Goal: Information Seeking & Learning: Learn about a topic

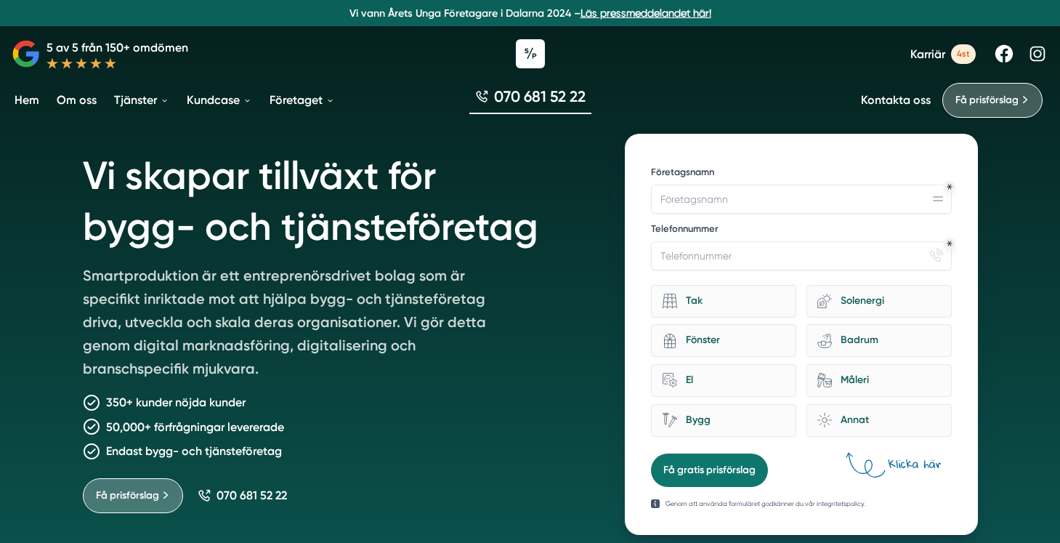
click at [73, 102] on link "Om oss" at bounding box center [77, 99] width 46 height 37
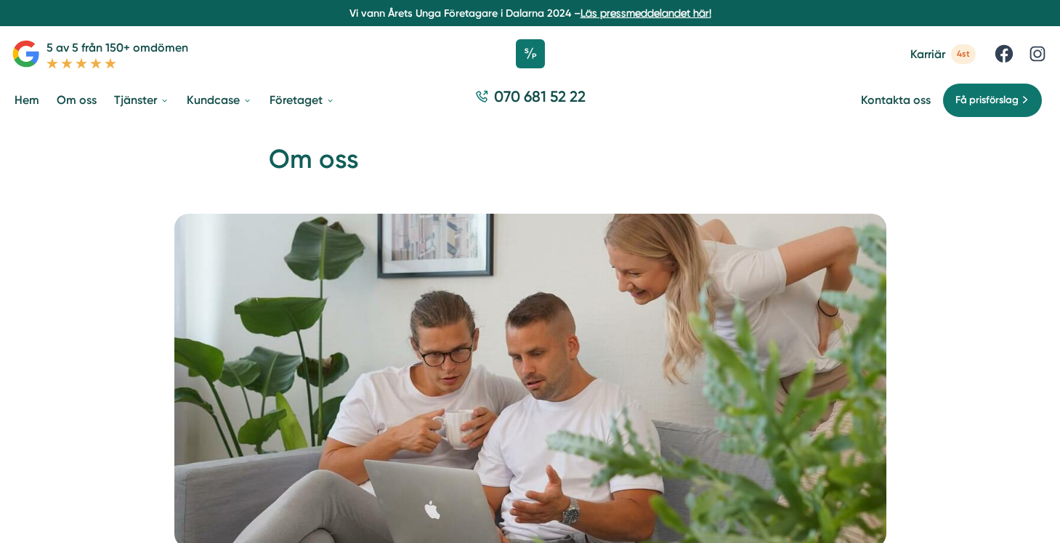
click at [939, 297] on picture at bounding box center [529, 381] width 1025 height 334
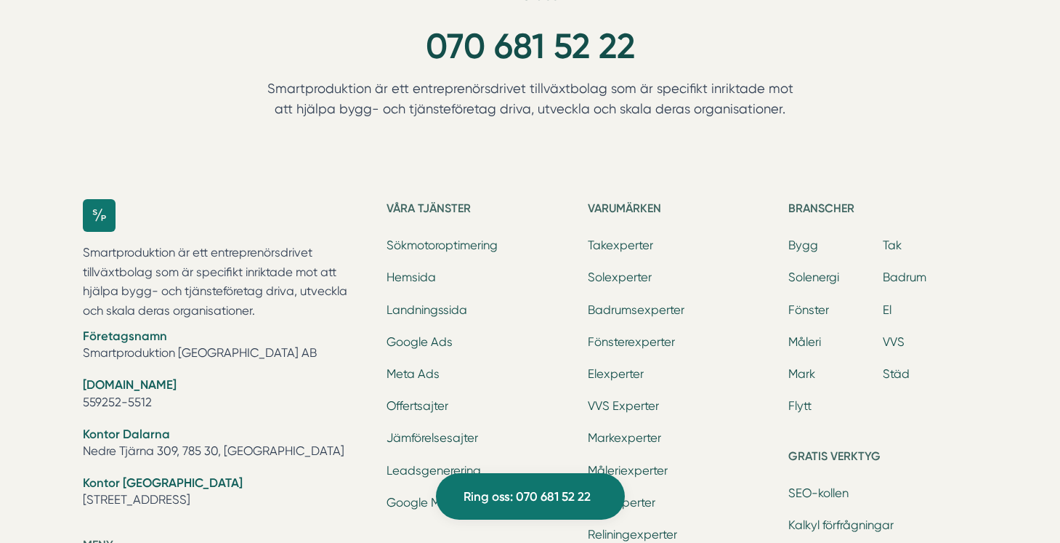
scroll to position [4401, 0]
drag, startPoint x: 179, startPoint y: 253, endPoint x: 78, endPoint y: 256, distance: 101.7
copy p "Smartproduktion"
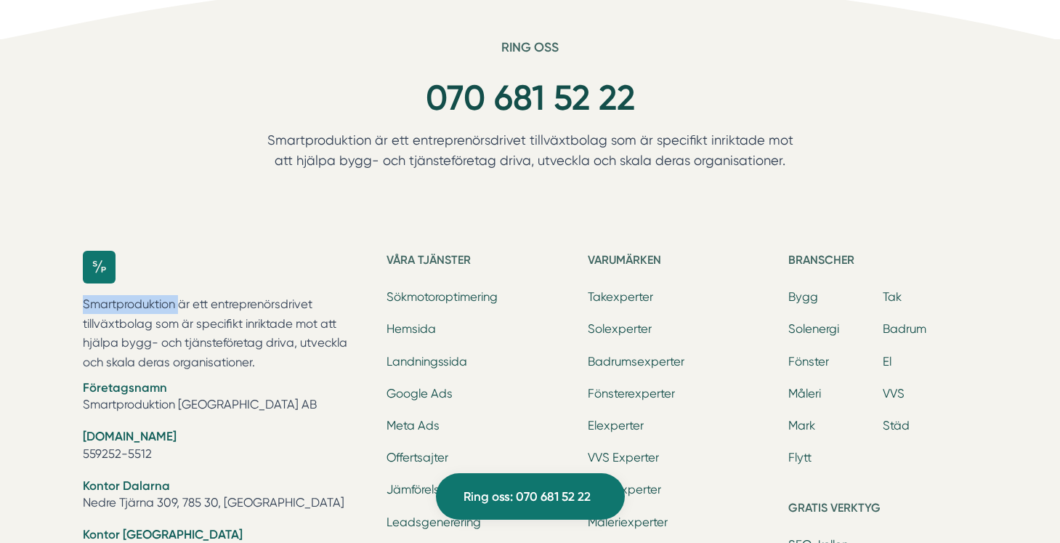
scroll to position [4345, 0]
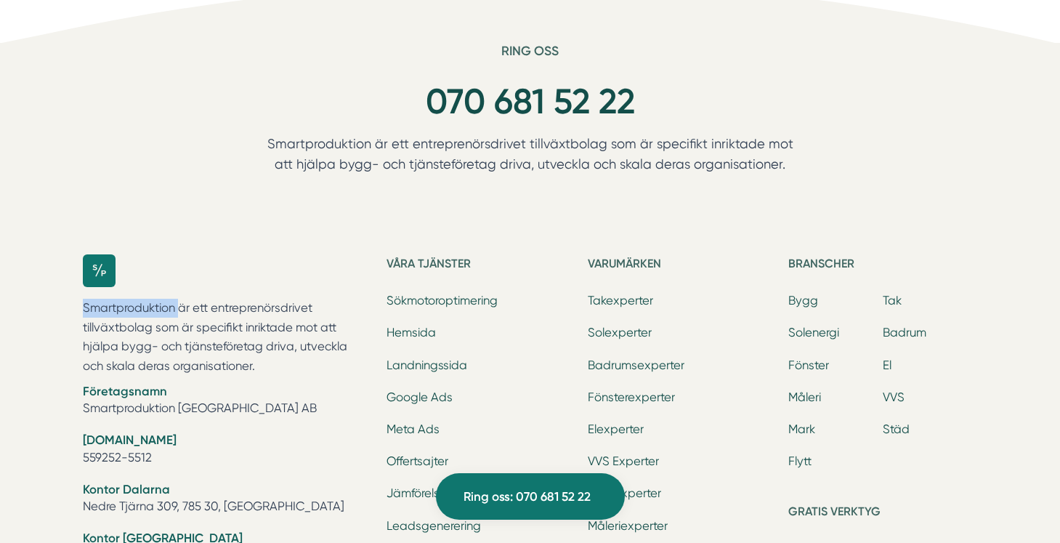
click at [265, 295] on div "Smartproduktion är ett entreprenörsdrivet tillväxtbolag som är specifikt inrikt…" at bounding box center [226, 422] width 287 height 336
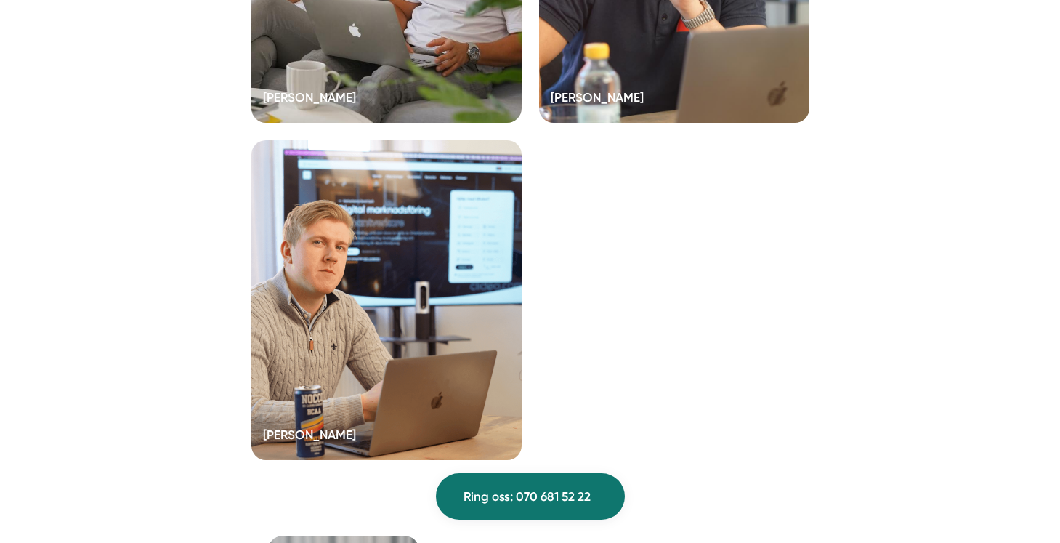
scroll to position [3012, 0]
